Goal: Information Seeking & Learning: Learn about a topic

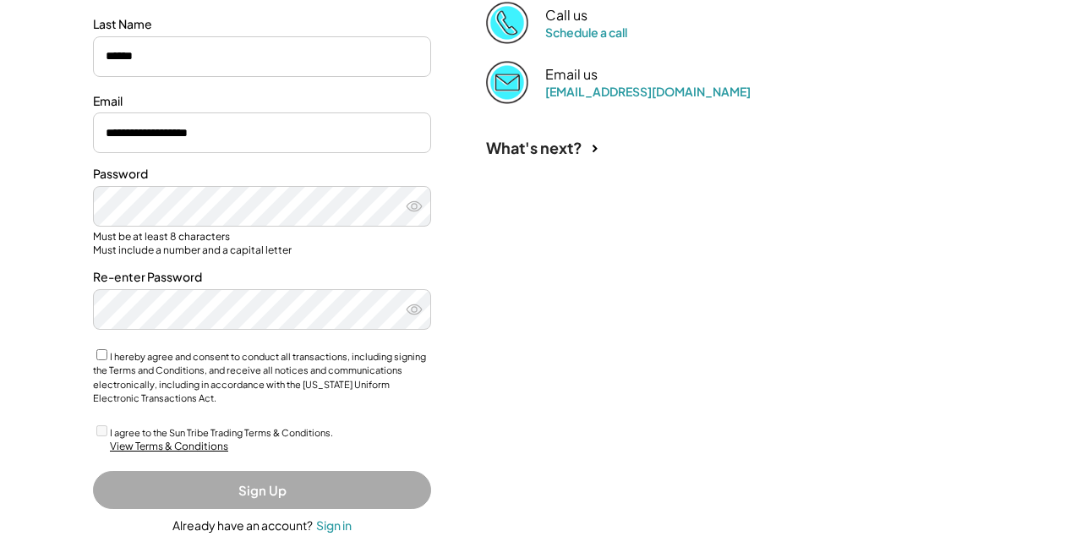
scroll to position [318, 0]
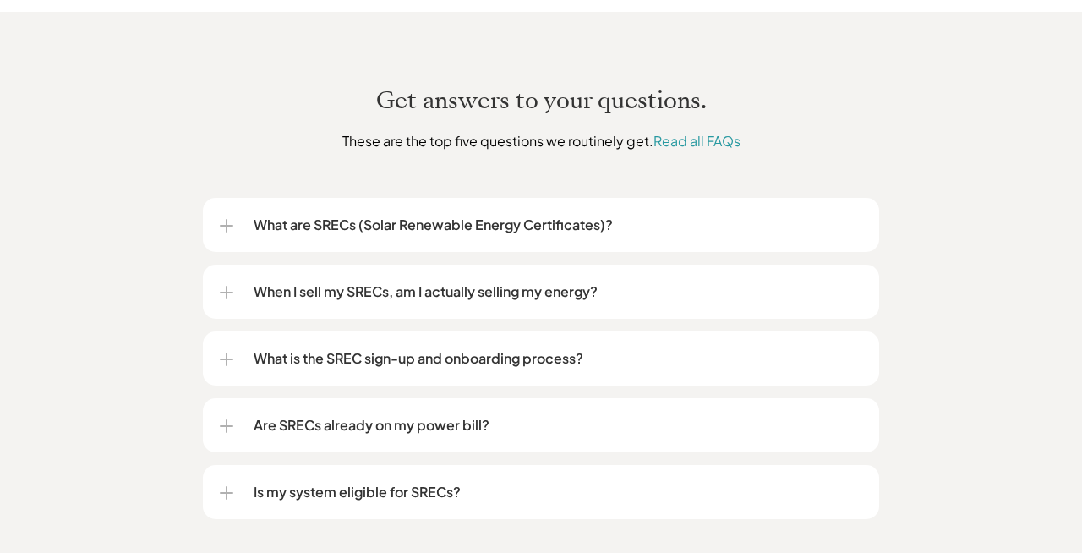
scroll to position [2021, 0]
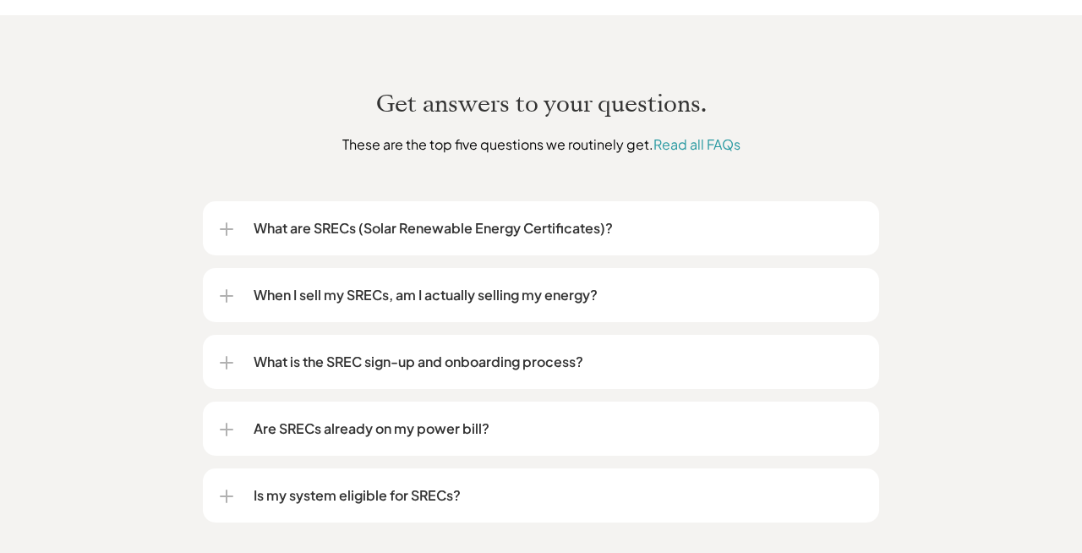
click at [501, 285] on p "When I sell my SRECs, am I actually selling my energy?" at bounding box center [558, 295] width 609 height 20
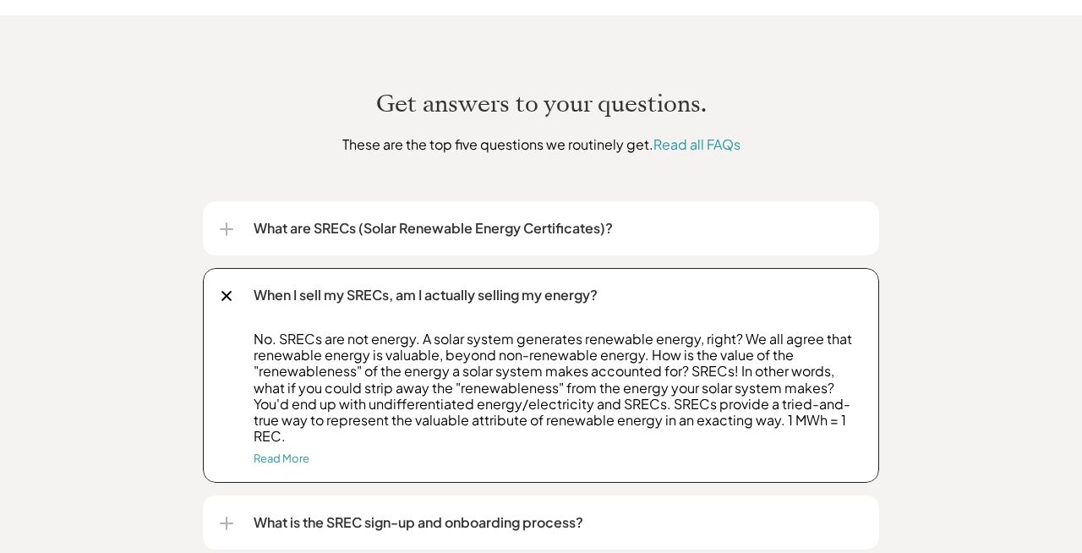
click at [224, 287] on div at bounding box center [226, 296] width 19 height 19
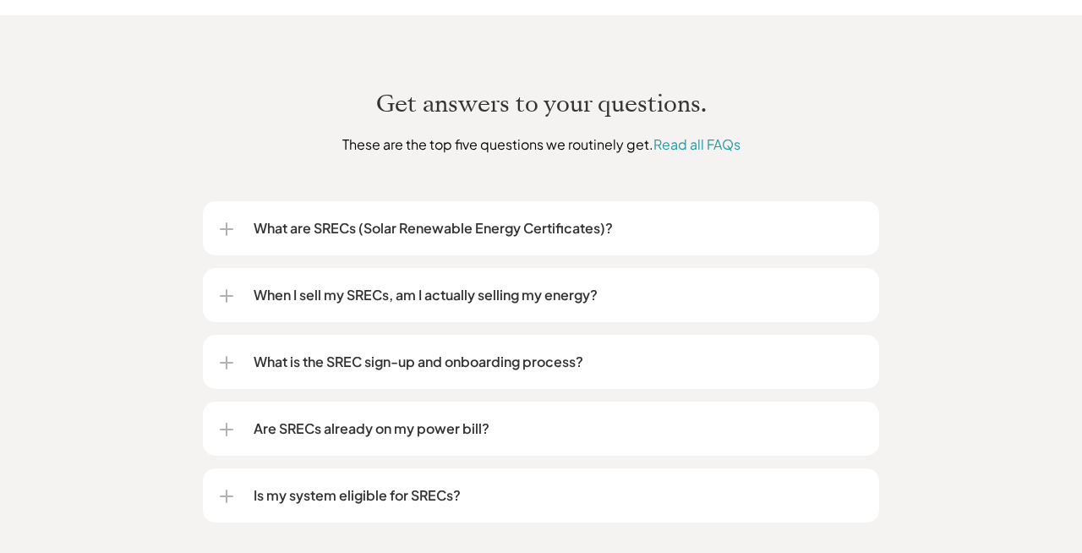
click at [308, 418] on p "Are SRECs already on my power bill?" at bounding box center [558, 428] width 609 height 20
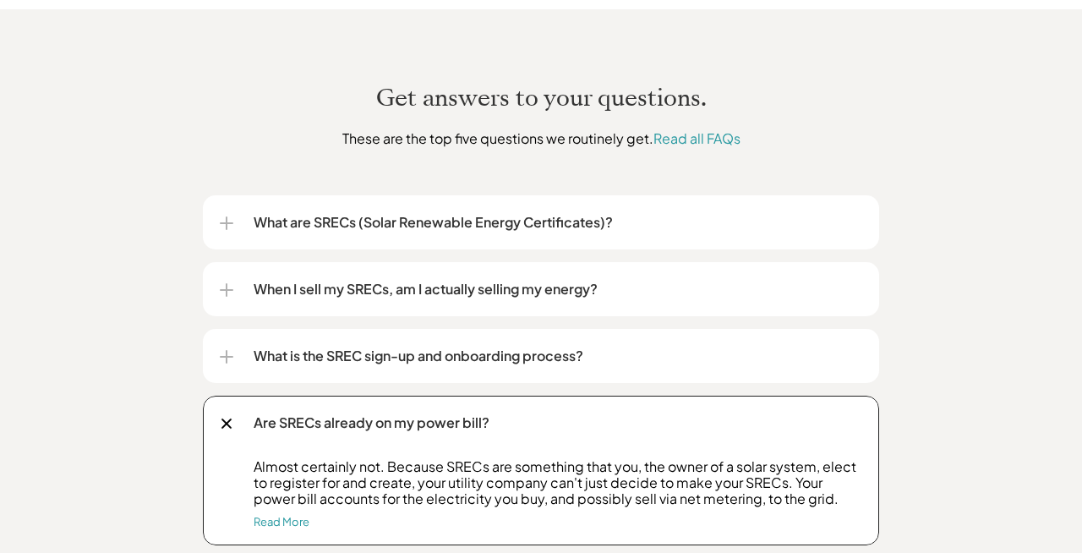
scroll to position [2030, 0]
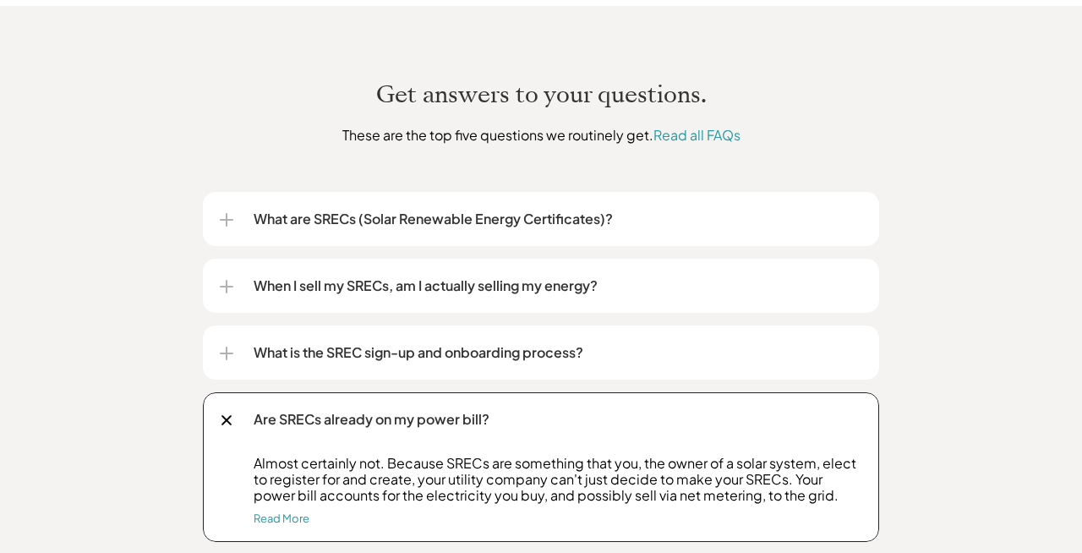
click at [226, 411] on div at bounding box center [226, 420] width 19 height 19
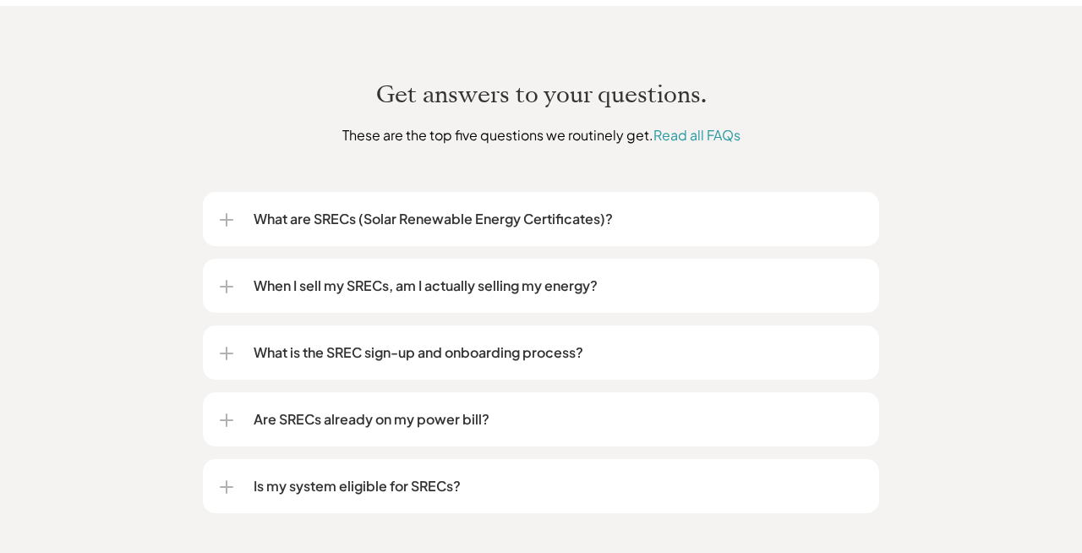
click at [298, 476] on p "Is my system eligible for SRECs?" at bounding box center [558, 486] width 609 height 20
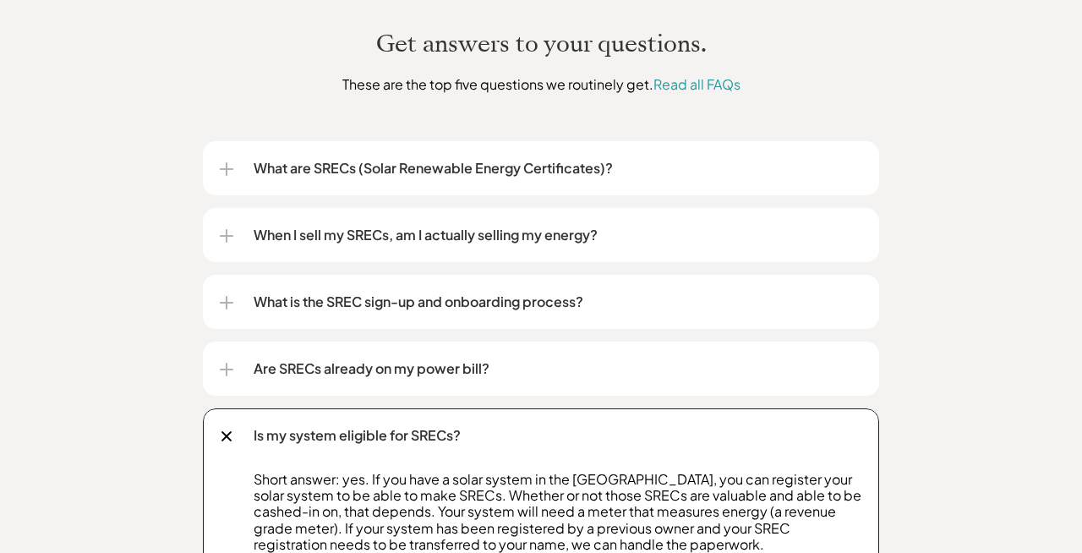
scroll to position [2156, 0]
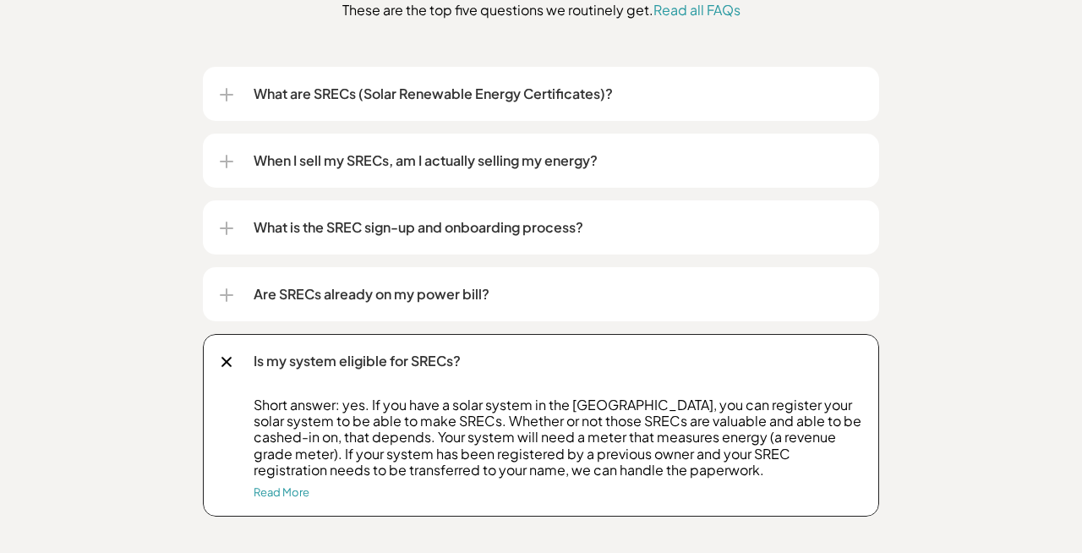
click at [227, 357] on div at bounding box center [226, 362] width 11 height 11
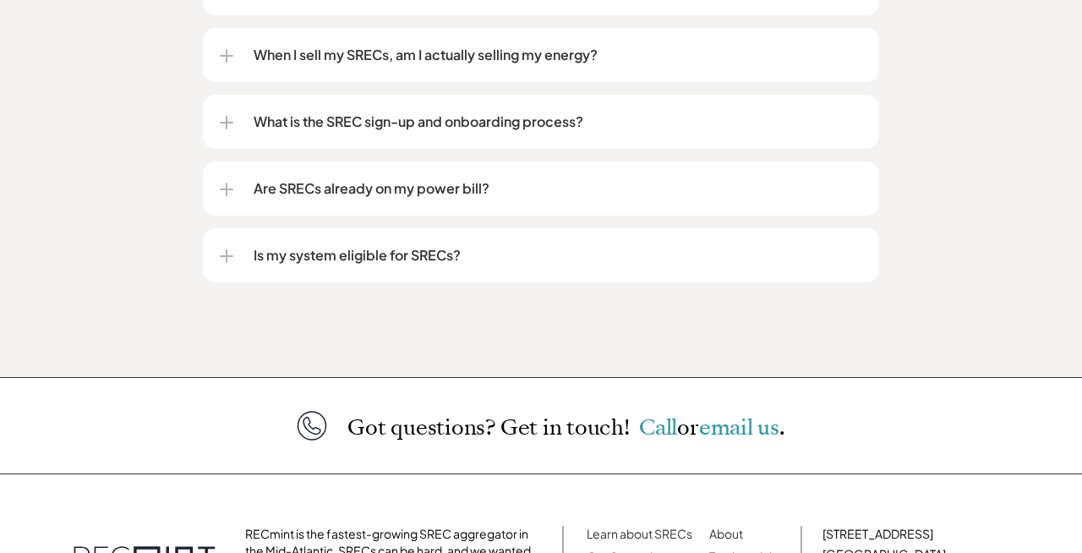
scroll to position [2412, 0]
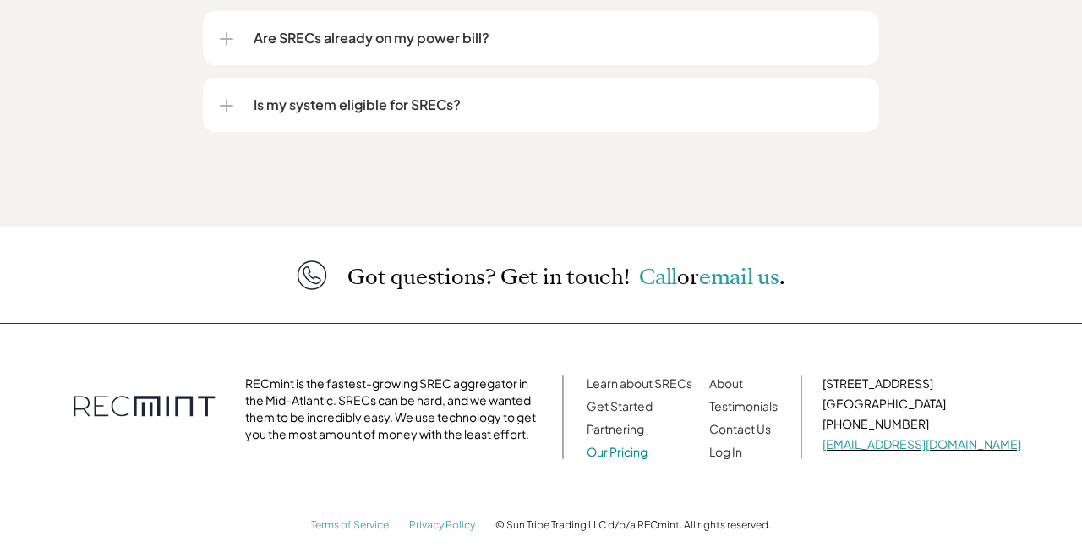
click at [648, 444] on link "Our Pricing" at bounding box center [617, 451] width 61 height 15
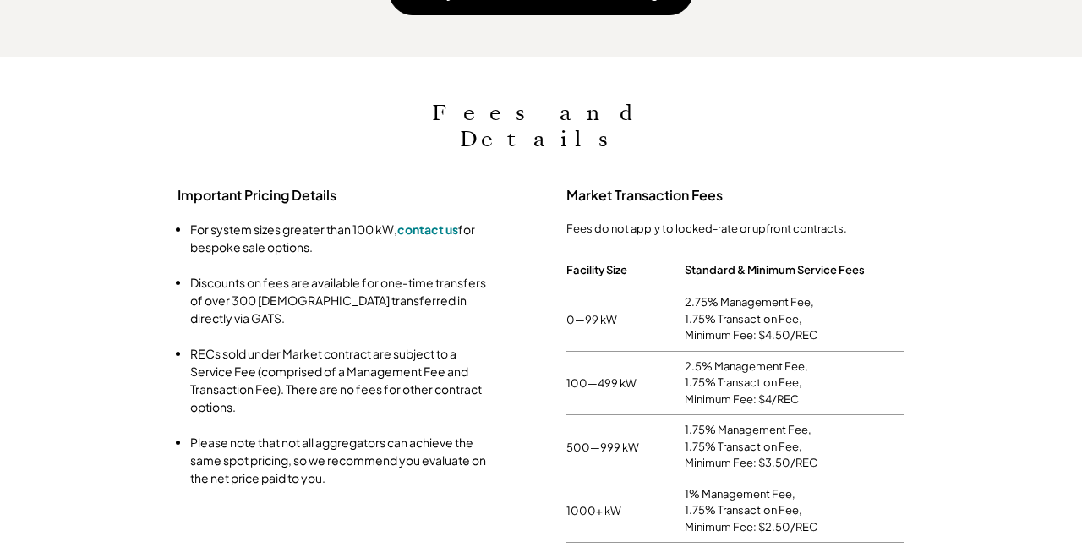
scroll to position [1827, 0]
